Goal: Check status: Check status

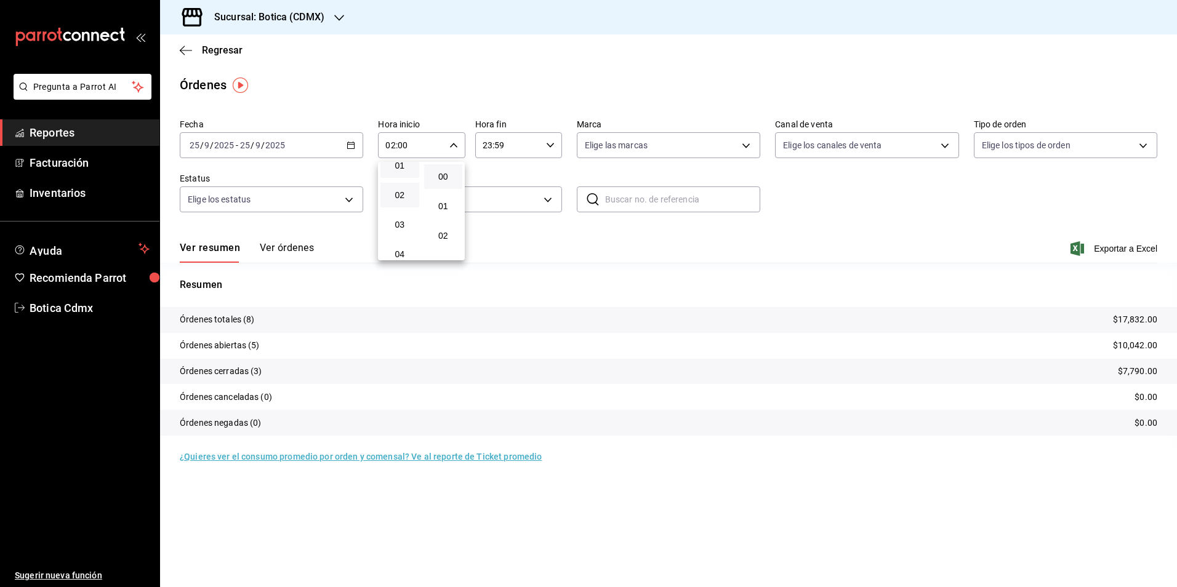
scroll to position [62, 0]
click at [406, 199] on span "03" at bounding box center [400, 204] width 24 height 10
type input "03:00"
click at [211, 49] on div at bounding box center [588, 293] width 1177 height 587
click at [211, 49] on span "Regresar" at bounding box center [222, 50] width 41 height 12
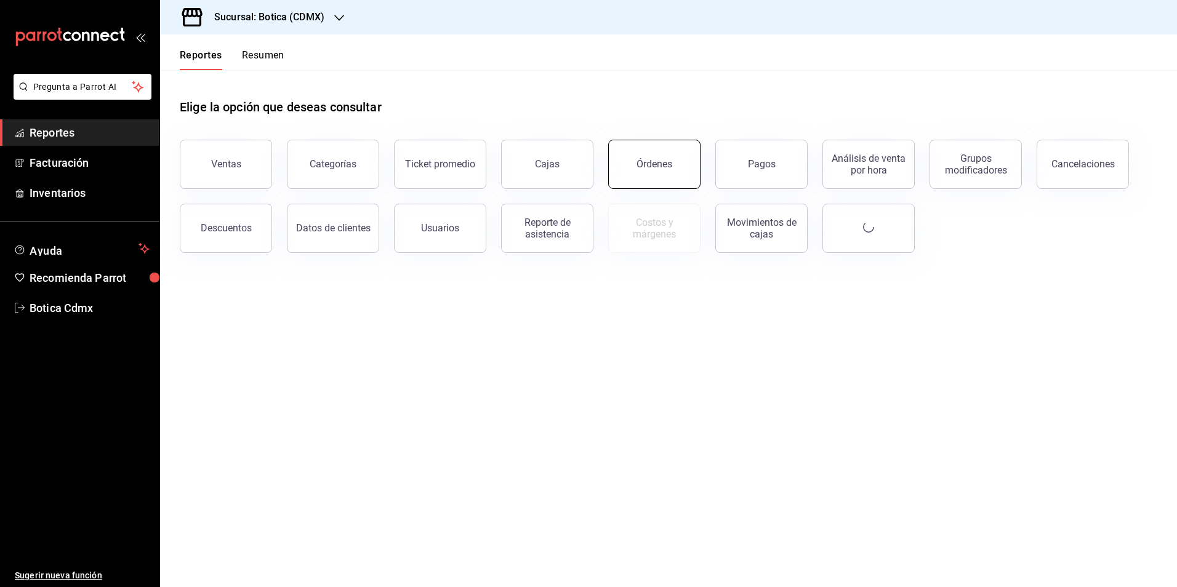
click at [674, 161] on button "Órdenes" at bounding box center [654, 164] width 92 height 49
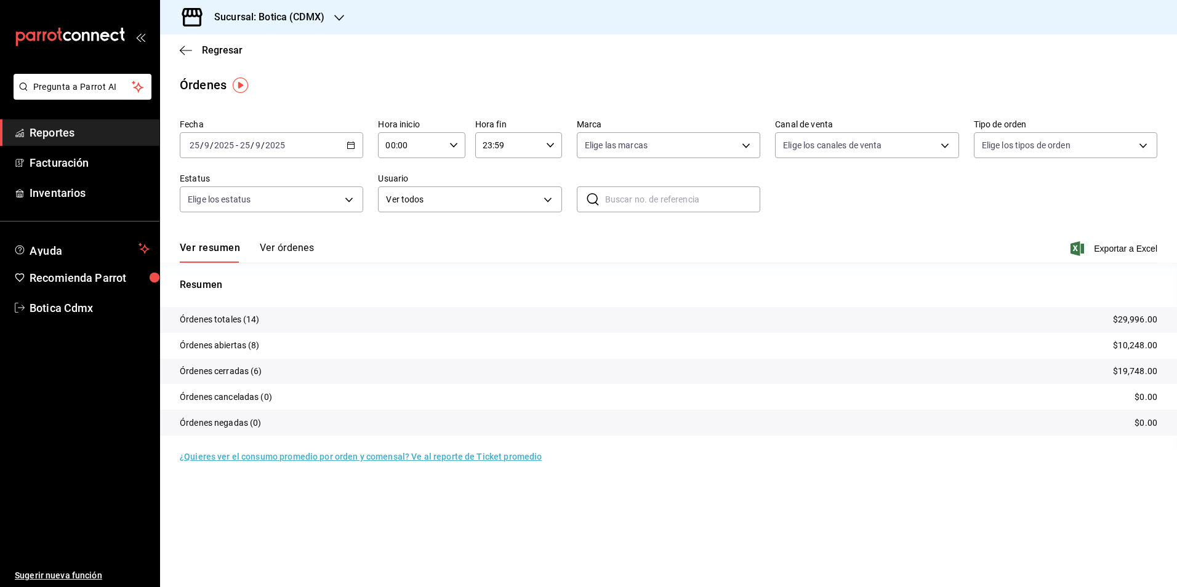
click at [425, 149] on input "00:00" at bounding box center [411, 145] width 66 height 25
click at [395, 232] on span "02" at bounding box center [400, 236] width 24 height 10
click at [222, 50] on div at bounding box center [588, 293] width 1177 height 587
click at [351, 145] on icon "button" at bounding box center [351, 145] width 9 height 9
click at [395, 145] on input "02:00" at bounding box center [411, 145] width 66 height 25
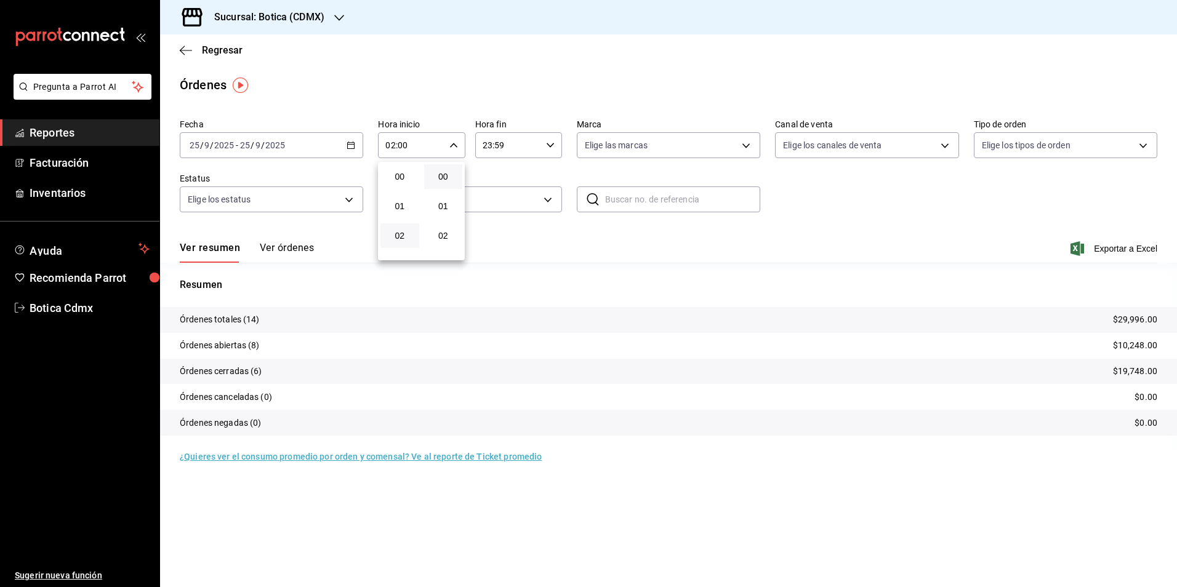
scroll to position [59, 0]
click at [402, 207] on span "03" at bounding box center [400, 206] width 24 height 10
type input "03:00"
